Goal: Task Accomplishment & Management: Manage account settings

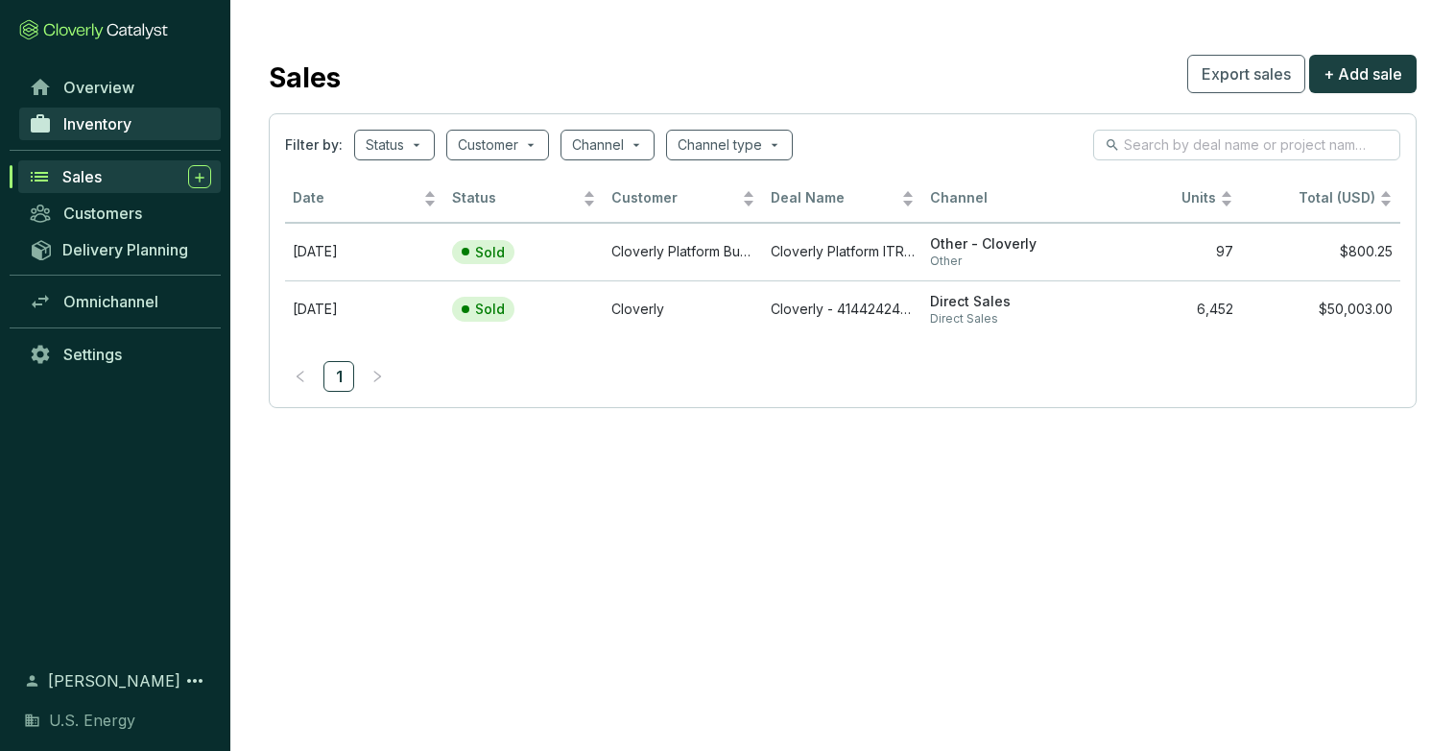
click at [108, 126] on span "Inventory" at bounding box center [97, 123] width 68 height 19
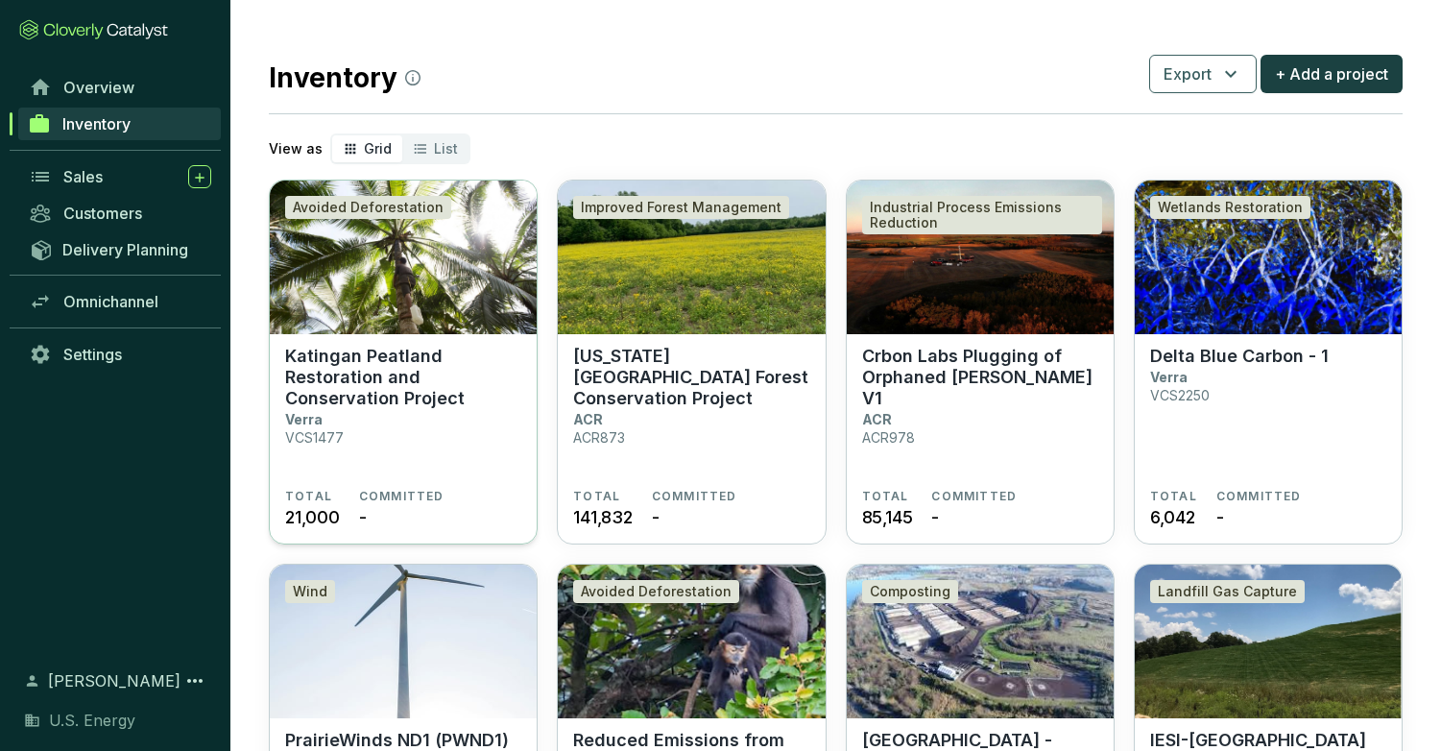
click at [375, 318] on img at bounding box center [403, 257] width 267 height 154
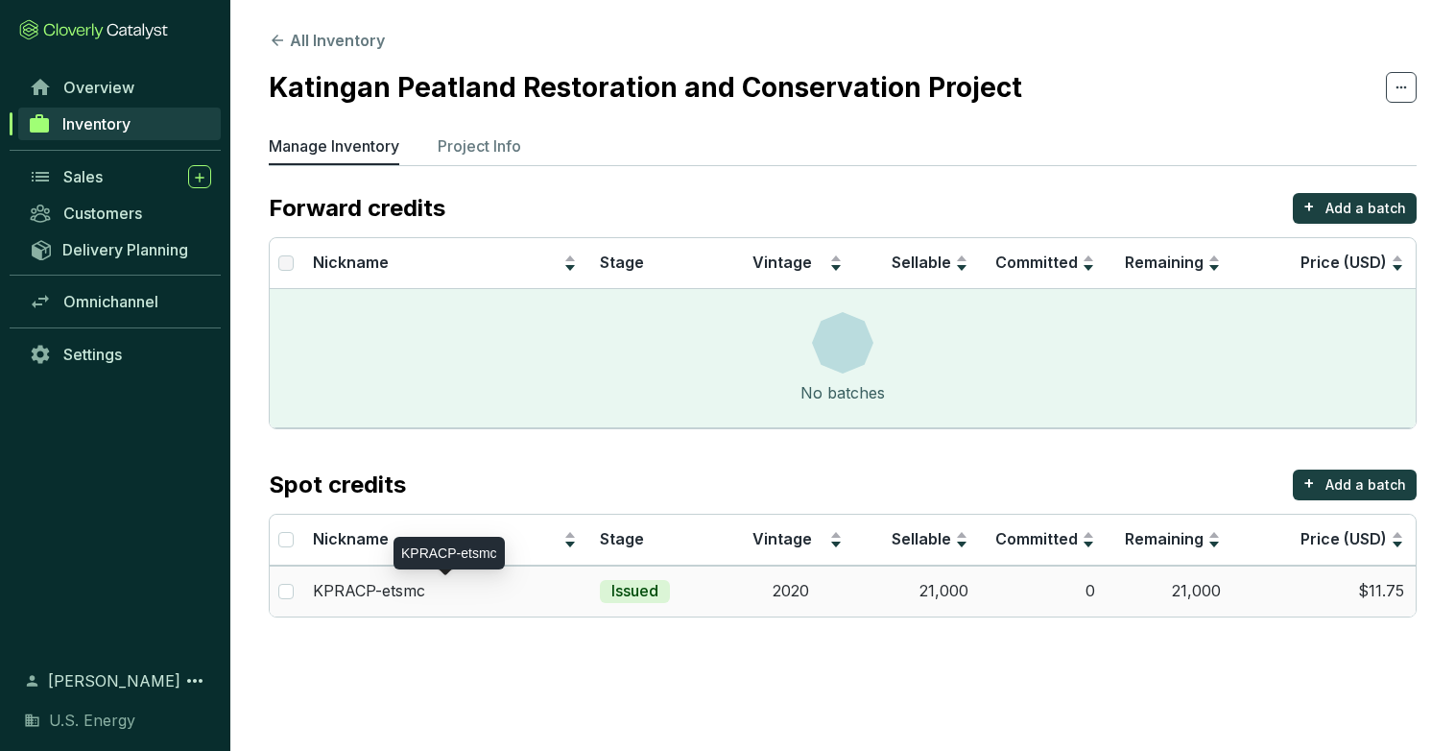
click at [397, 594] on p "KPRACP-etsmc" at bounding box center [369, 591] width 112 height 21
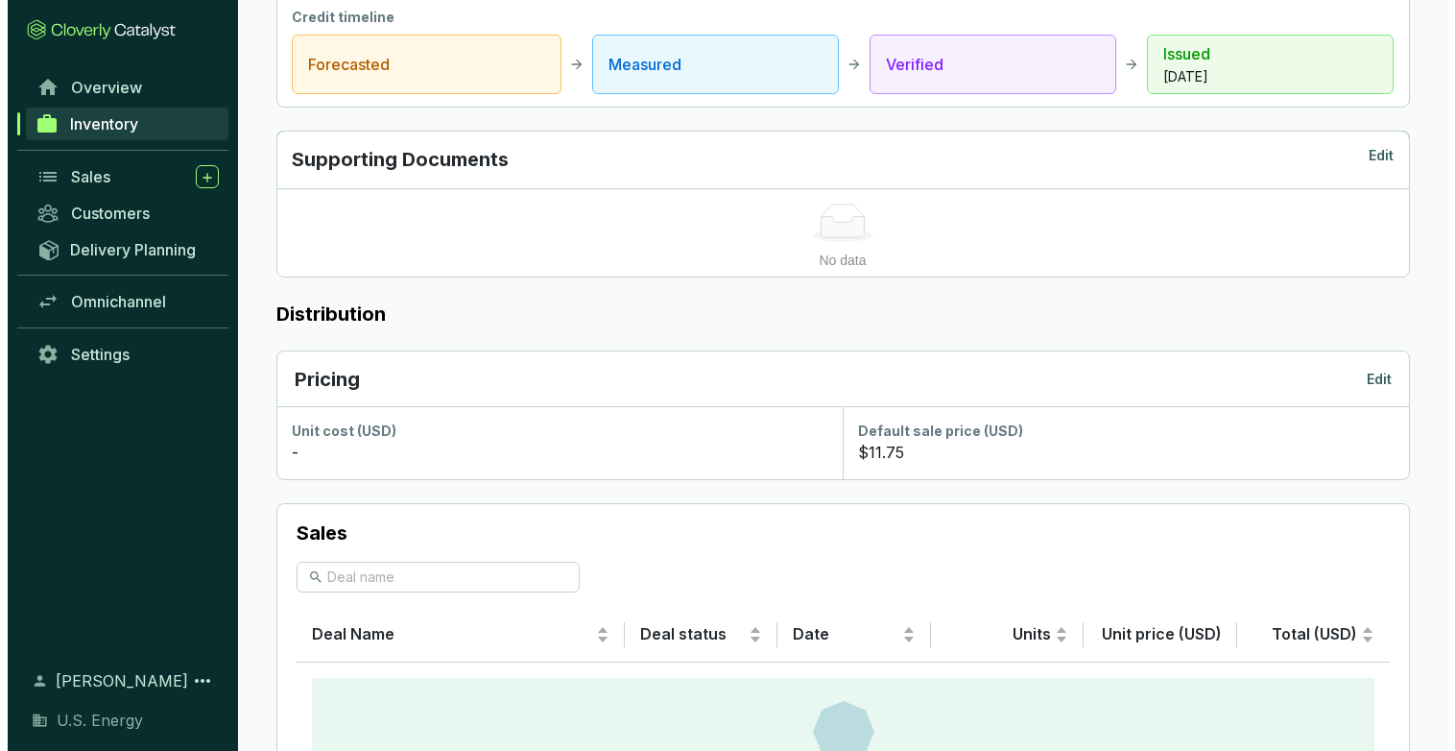
scroll to position [864, 0]
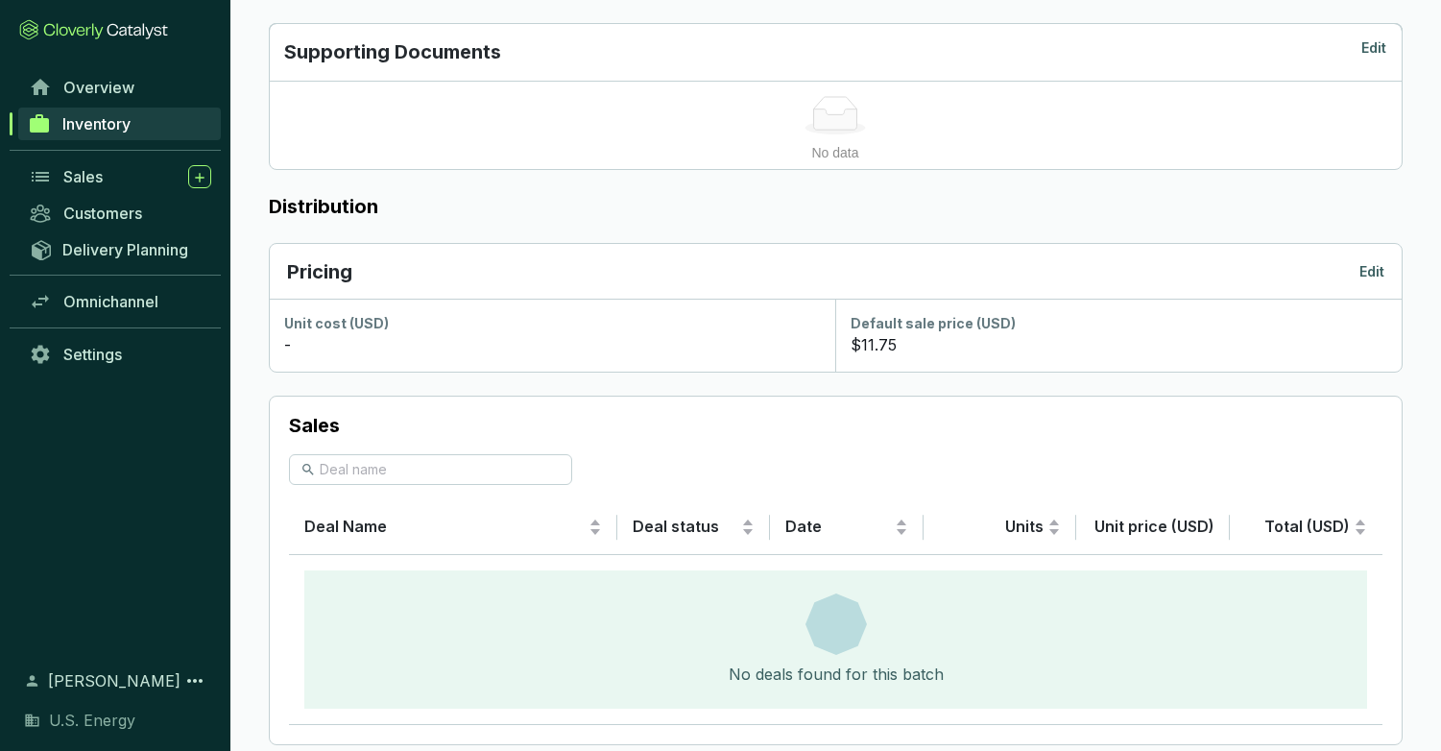
click at [1371, 271] on p "Edit" at bounding box center [1371, 271] width 25 height 19
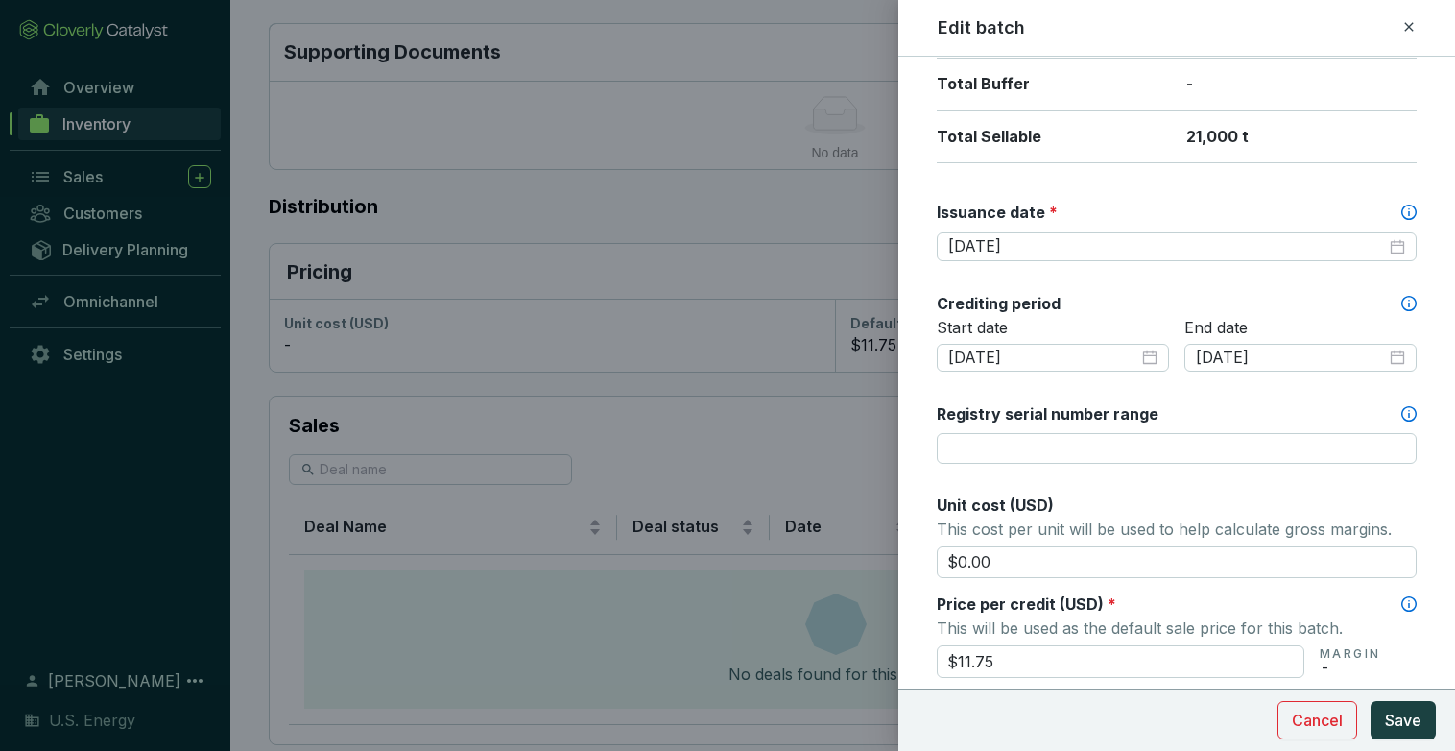
scroll to position [576, 0]
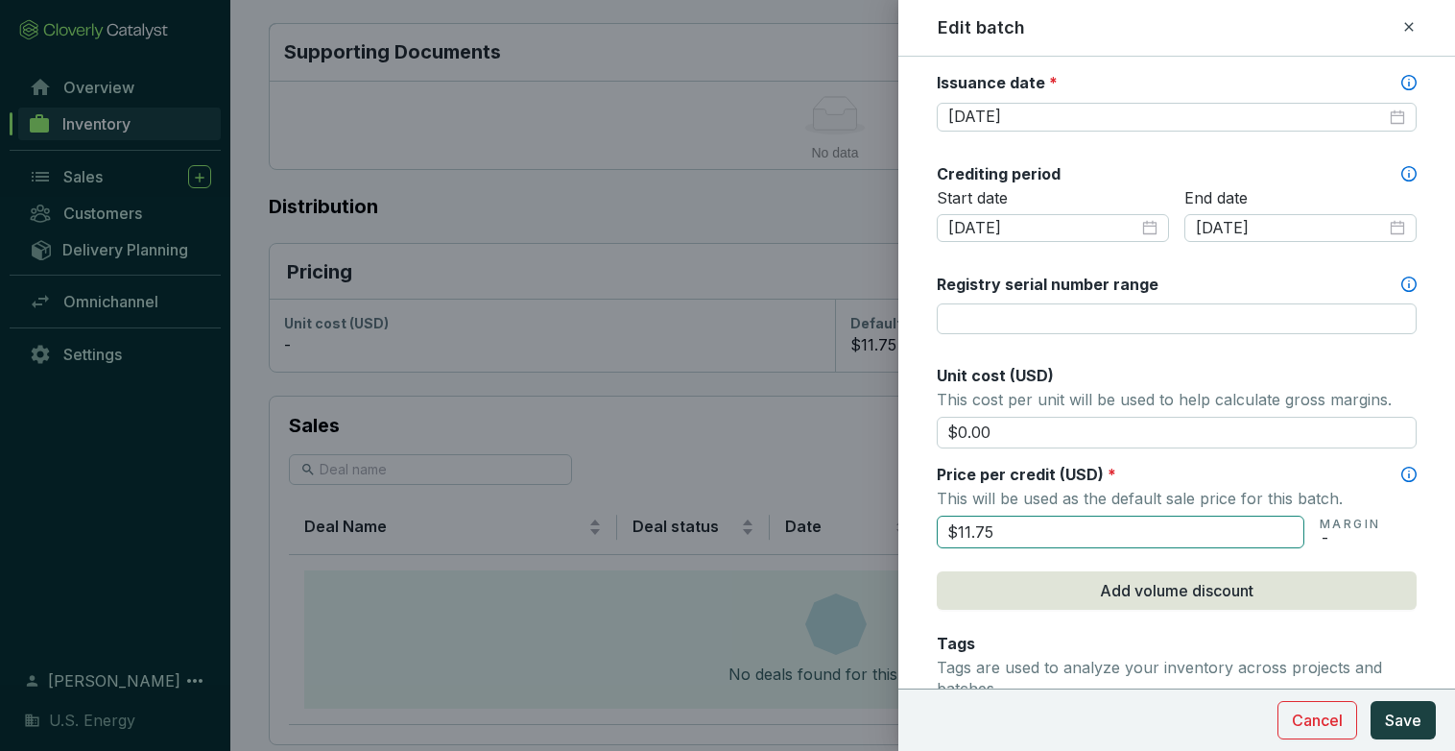
click at [990, 534] on input "$11.75" at bounding box center [1121, 531] width 368 height 33
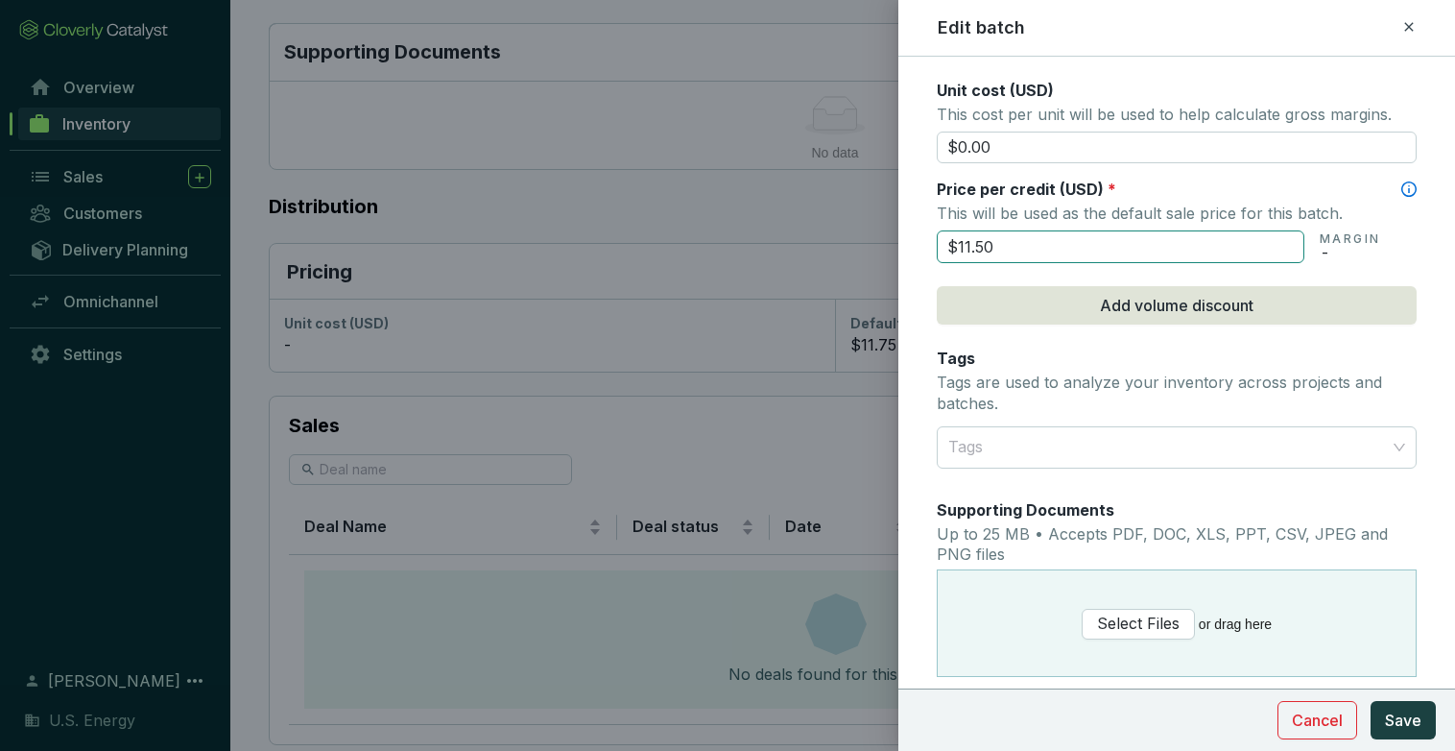
scroll to position [1056, 0]
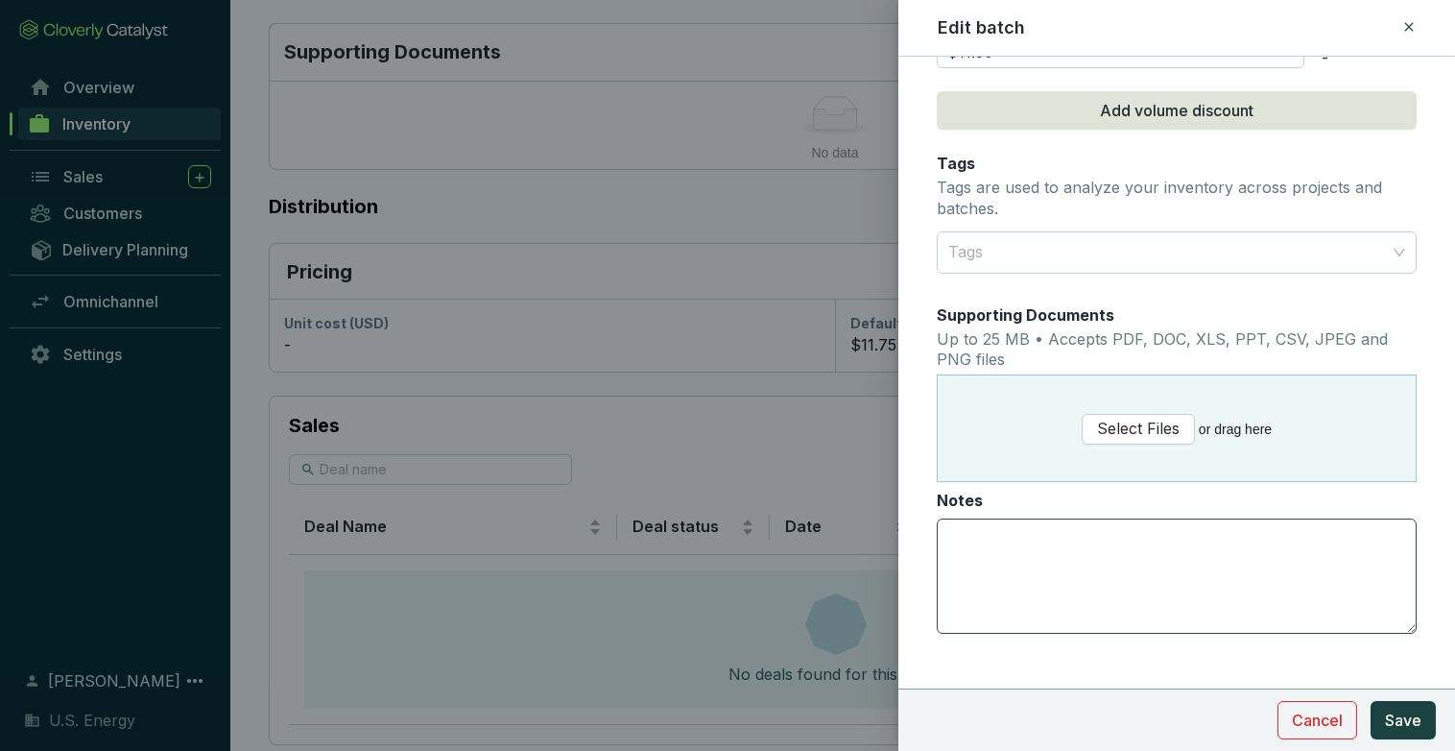
type input "$11.50"
click at [985, 530] on textarea "Notes" at bounding box center [1177, 575] width 478 height 113
type textarea "Minimum volume of 1,000 tons"
click at [1405, 717] on span "Save" at bounding box center [1403, 719] width 36 height 23
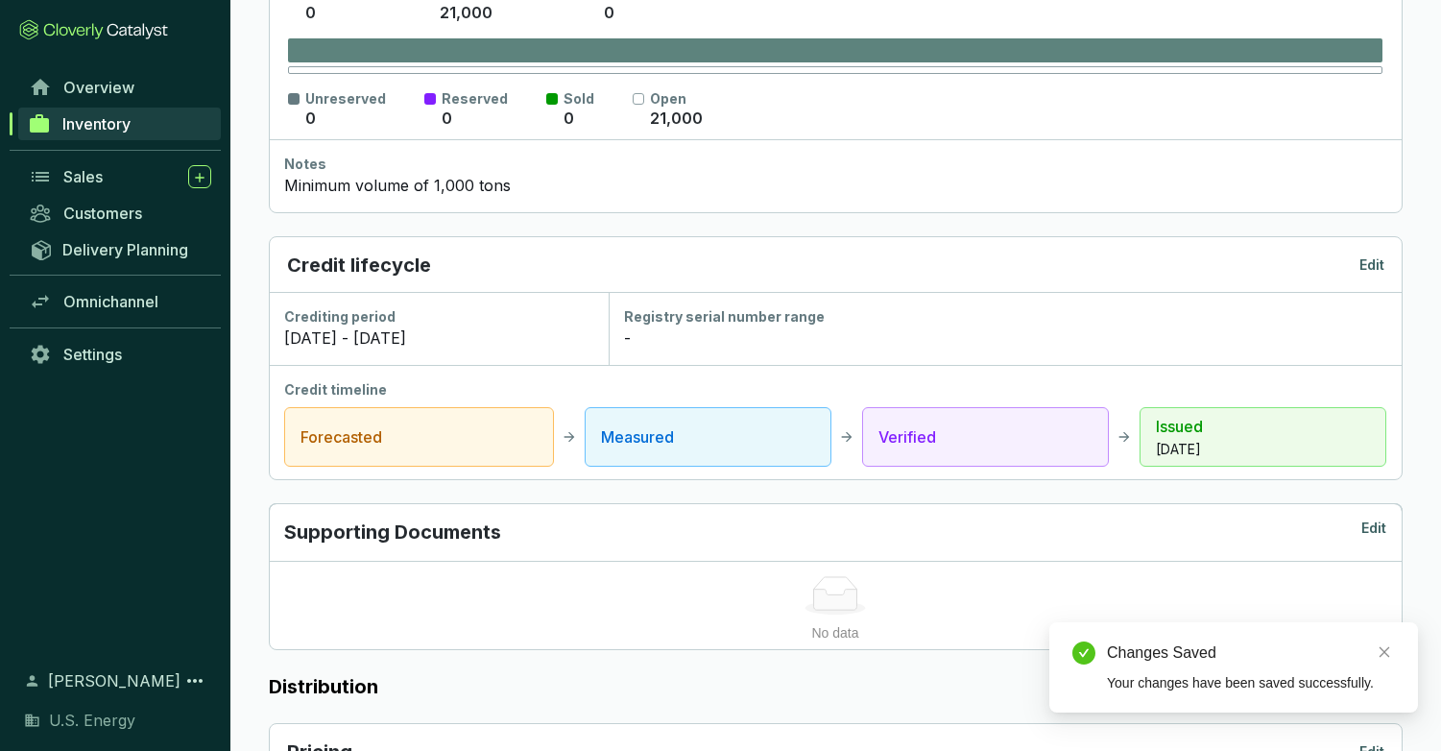
scroll to position [0, 0]
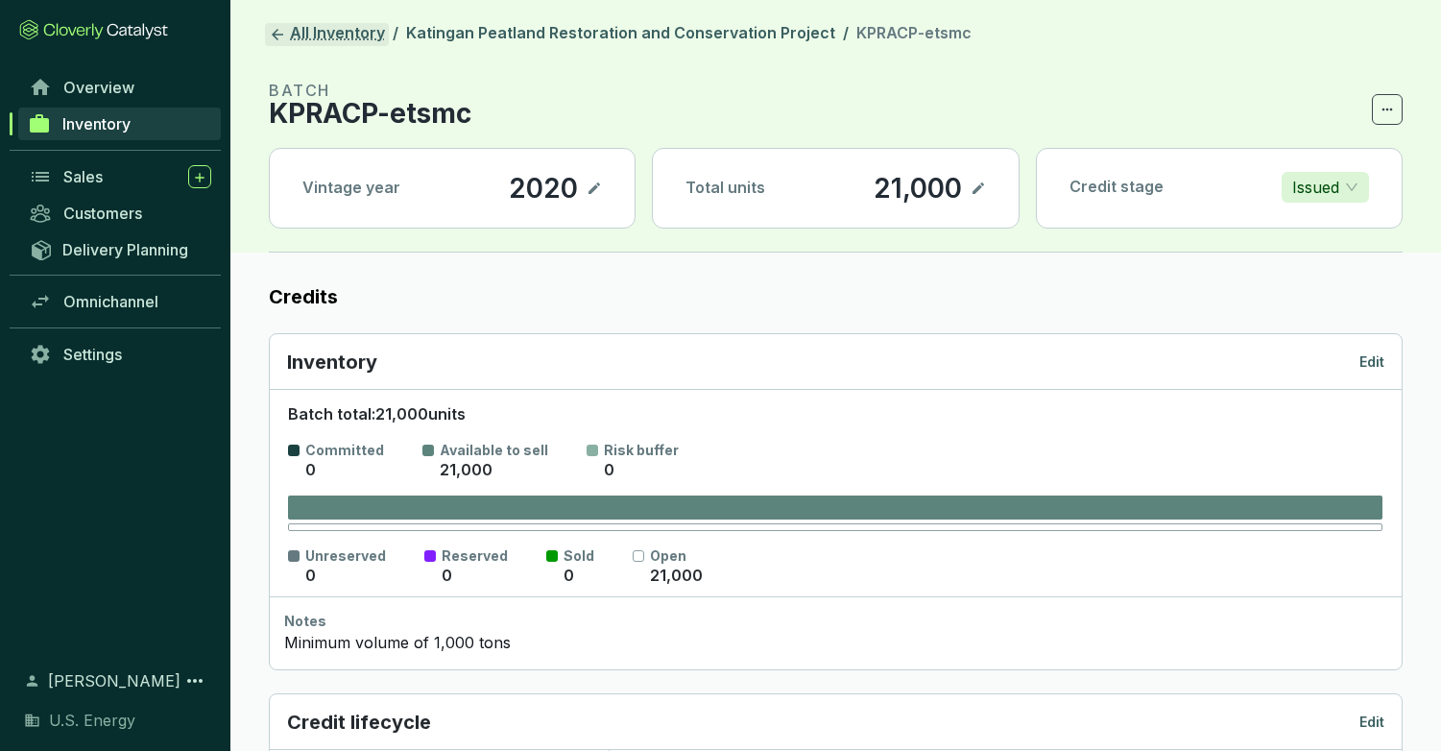
click at [315, 32] on link "All Inventory" at bounding box center [327, 34] width 124 height 23
